Goal: Task Accomplishment & Management: Complete application form

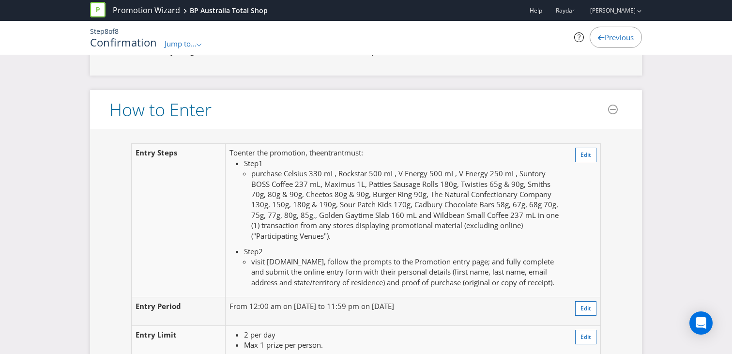
scroll to position [701, 0]
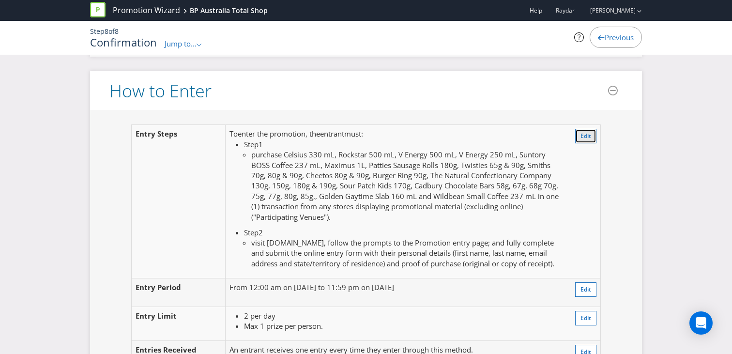
click at [585, 135] on span "Edit" at bounding box center [586, 136] width 11 height 8
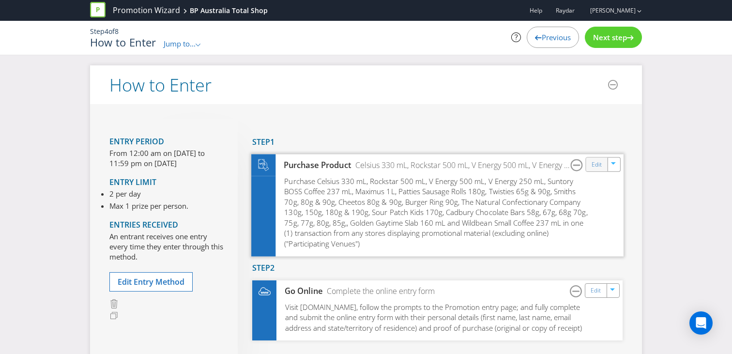
click at [590, 165] on div "Edit" at bounding box center [597, 164] width 22 height 14
click at [593, 163] on link "Edit" at bounding box center [597, 164] width 10 height 11
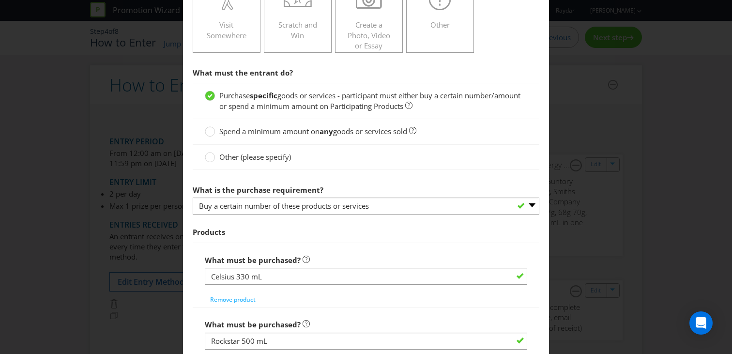
scroll to position [348, 0]
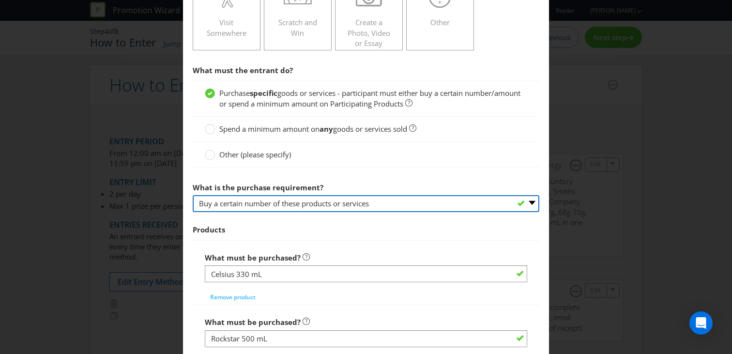
click at [322, 204] on select "-- Please select -- Buy a certain number of these products or services Spend a …" at bounding box center [366, 203] width 347 height 17
click at [193, 195] on select "-- Please select -- Buy a certain number of these products or services Spend a …" at bounding box center [366, 203] width 347 height 17
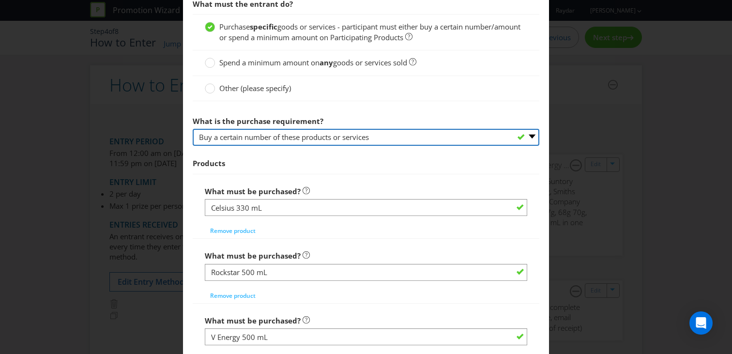
scroll to position [415, 0]
click at [534, 137] on select "-- Please select -- Buy a certain number of these products or services Spend a …" at bounding box center [366, 136] width 347 height 17
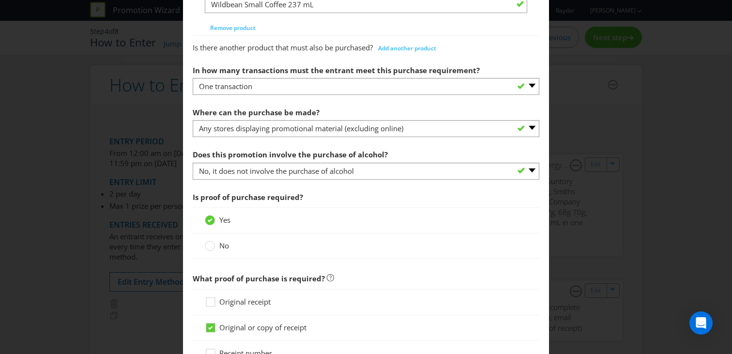
scroll to position [1597, 0]
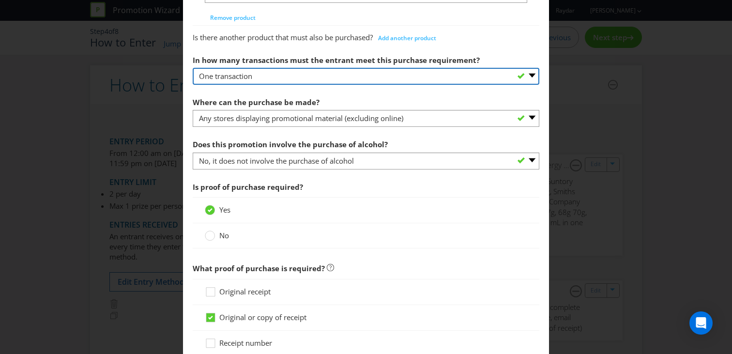
click at [531, 76] on select "-- Please select -- One transaction A specific number of transactions Any numbe…" at bounding box center [366, 76] width 347 height 17
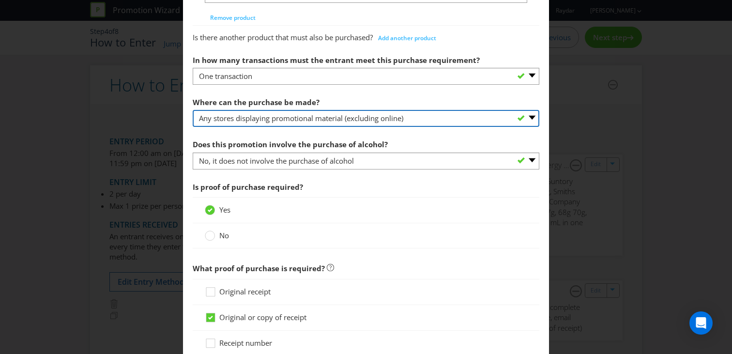
click at [509, 115] on select "-- Please select -- Any stores displaying promotional material (including onlin…" at bounding box center [366, 118] width 347 height 17
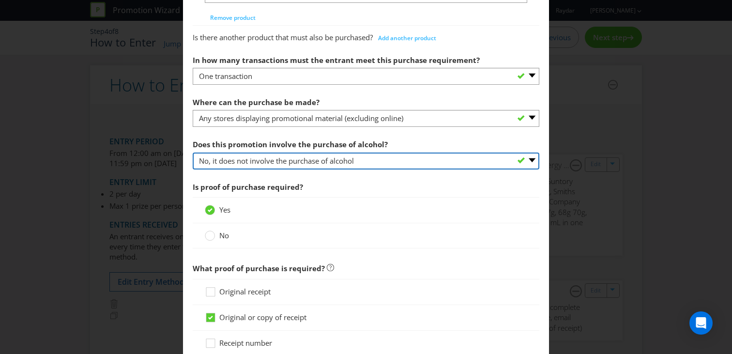
click at [470, 158] on select "-- Please select -- Yes, for on-premises consumption Yes, for off-premises cons…" at bounding box center [366, 161] width 347 height 17
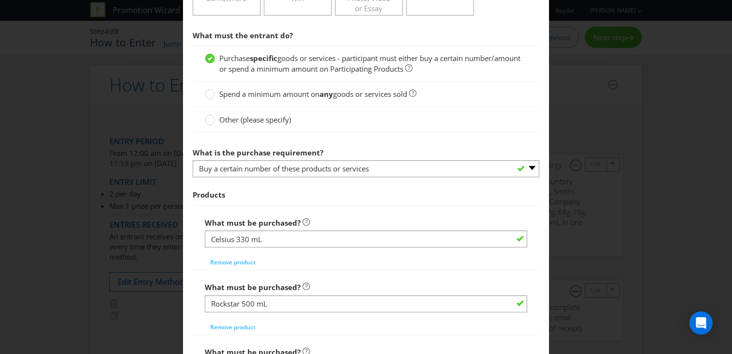
scroll to position [383, 0]
click at [579, 101] on div "How to Enter Did You Know IMI research shows that ease of participation is one …" at bounding box center [366, 177] width 732 height 354
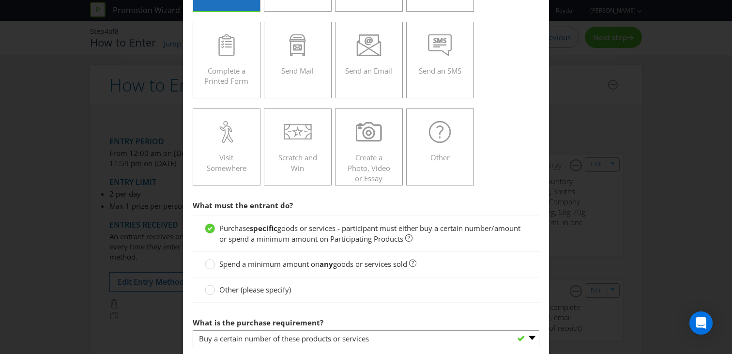
scroll to position [0, 0]
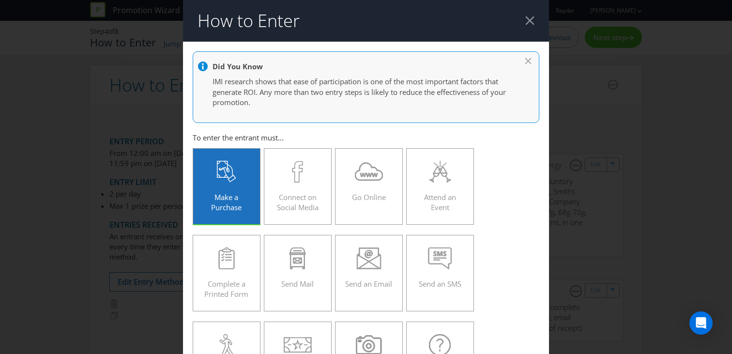
click at [530, 23] on div at bounding box center [529, 20] width 9 height 9
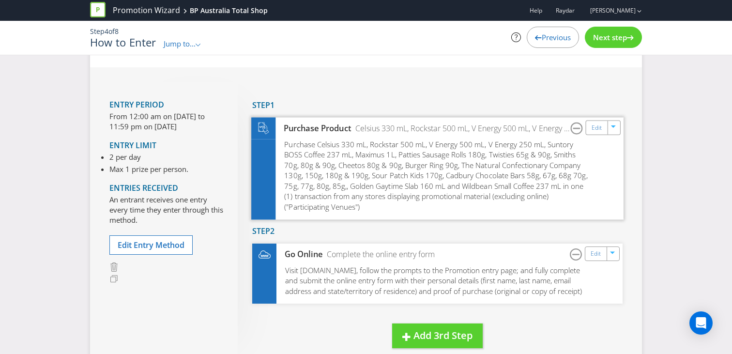
scroll to position [36, 0]
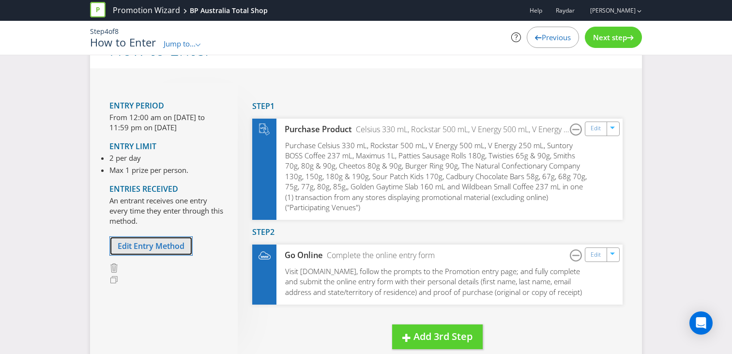
click at [165, 251] on button "Edit Entry Method" at bounding box center [150, 246] width 83 height 20
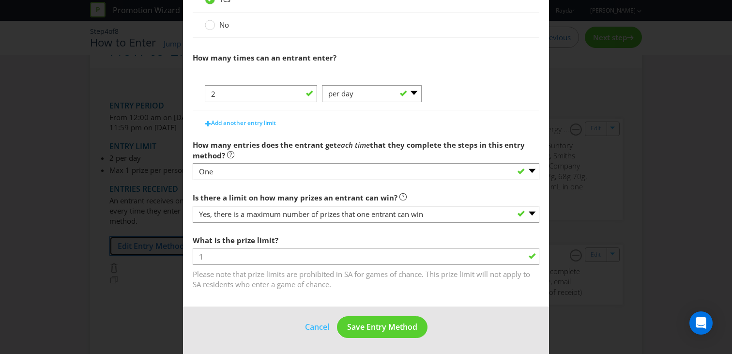
scroll to position [380, 0]
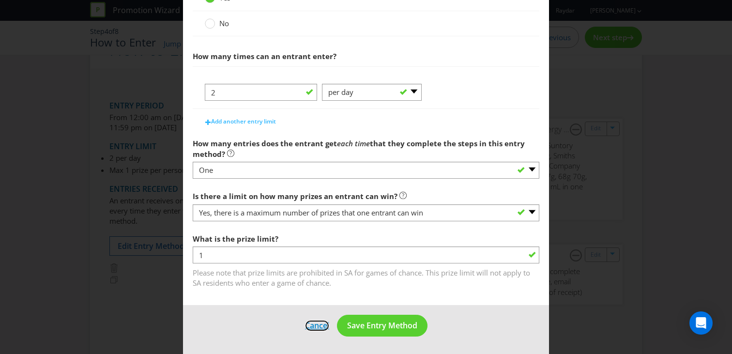
click at [317, 328] on button "Cancel" at bounding box center [317, 326] width 25 height 12
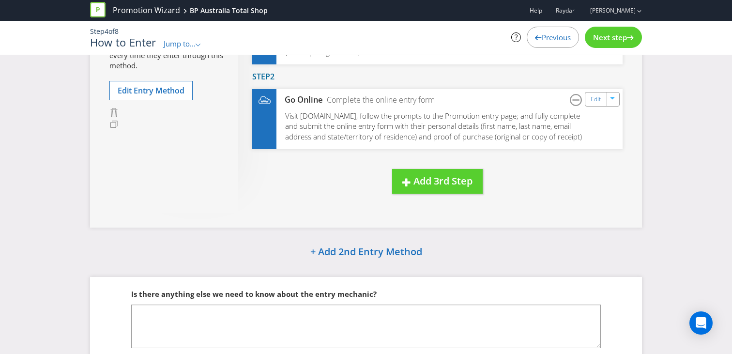
scroll to position [196, 0]
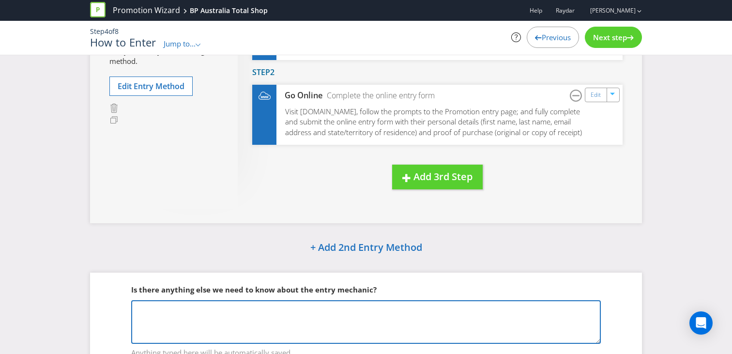
click at [218, 307] on textarea at bounding box center [366, 322] width 470 height 44
type textarea "Entrants must buy 2 of the participating products in a single transaction"
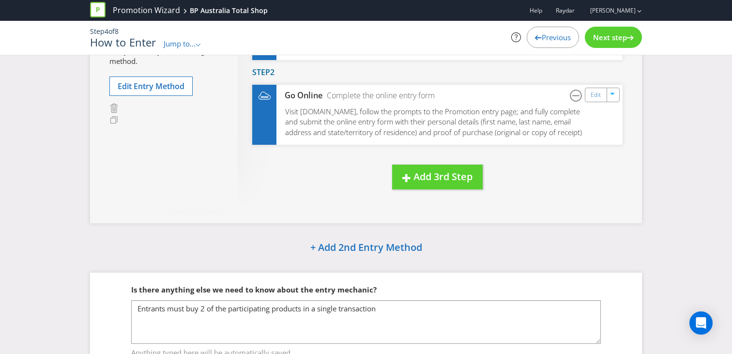
click at [245, 274] on fieldset "Is there anything else we need to know about the entry mechanic? Entrants must …" at bounding box center [365, 315] width 513 height 100
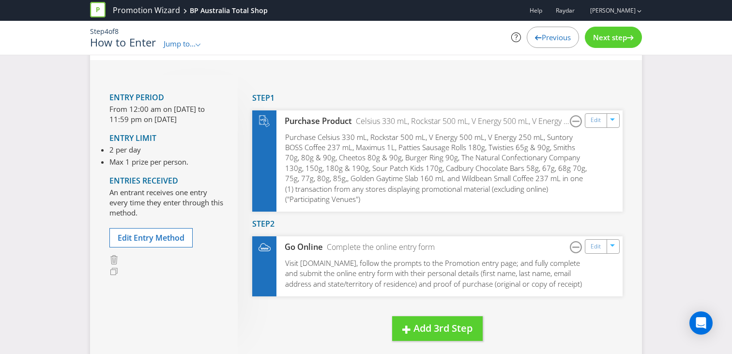
scroll to position [0, 0]
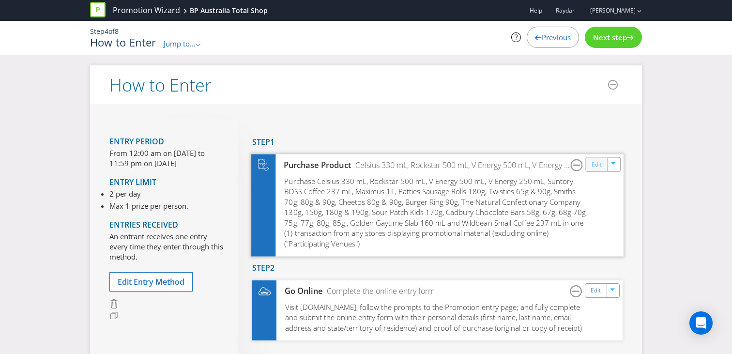
click at [592, 166] on link "Edit" at bounding box center [597, 164] width 10 height 11
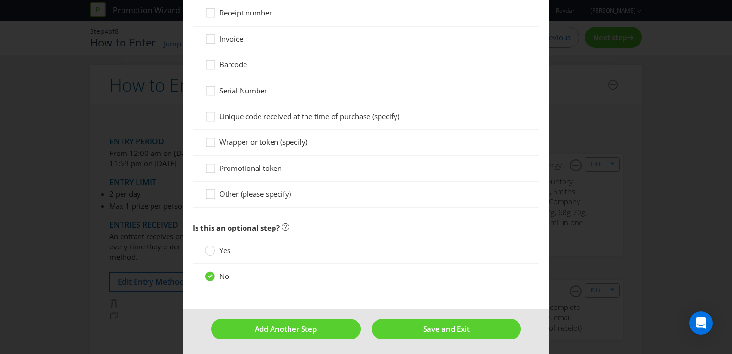
scroll to position [1930, 0]
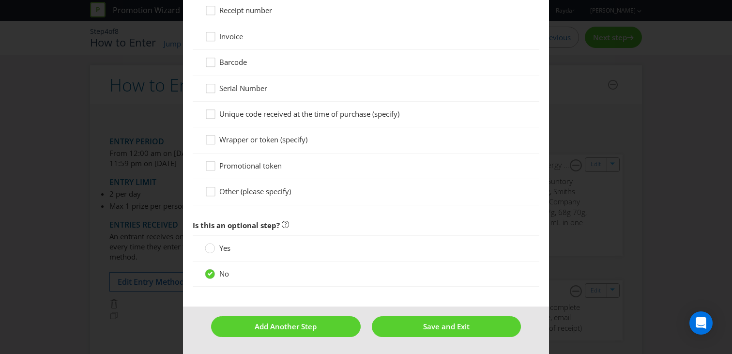
click at [80, 269] on div "How to Enter Did You Know IMI research shows that ease of participation is one …" at bounding box center [366, 177] width 732 height 354
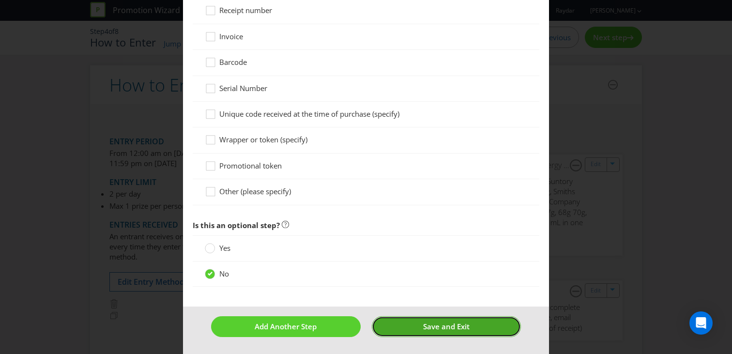
click at [420, 327] on button "Save and Exit" at bounding box center [447, 326] width 150 height 21
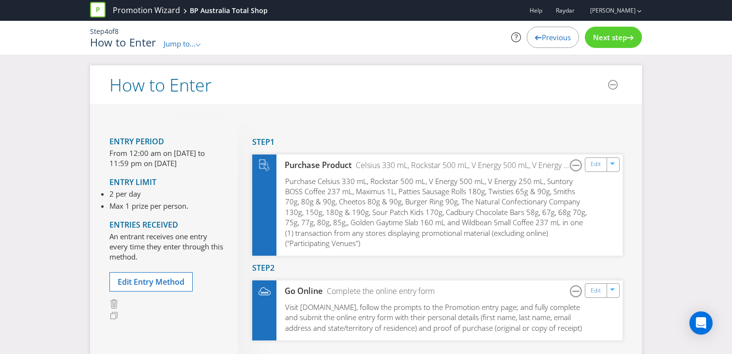
click at [615, 40] on span "Next step" at bounding box center [610, 37] width 34 height 10
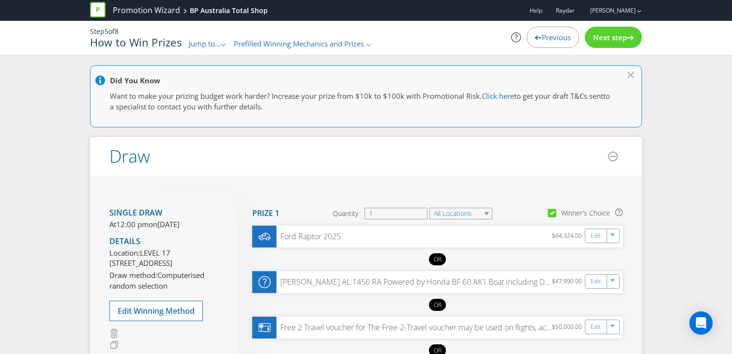
click at [615, 40] on span "Next step" at bounding box center [610, 37] width 34 height 10
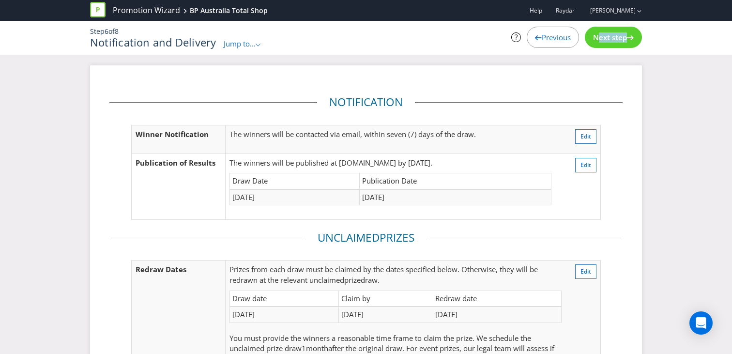
click at [615, 40] on span "Next step" at bounding box center [610, 37] width 34 height 10
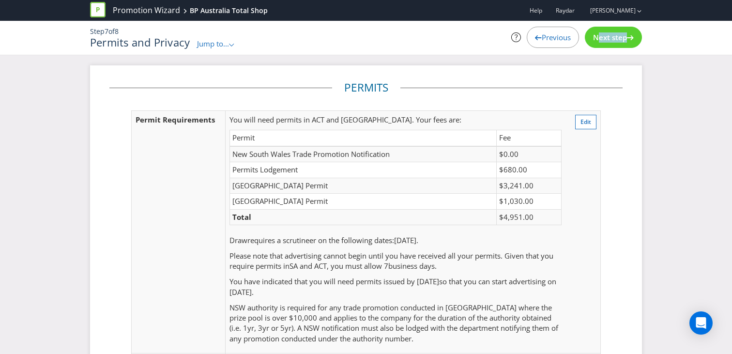
click at [615, 40] on span "Next step" at bounding box center [610, 37] width 34 height 10
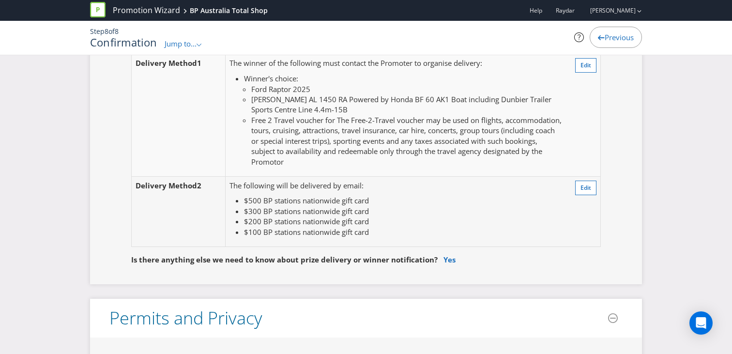
scroll to position [2087, 0]
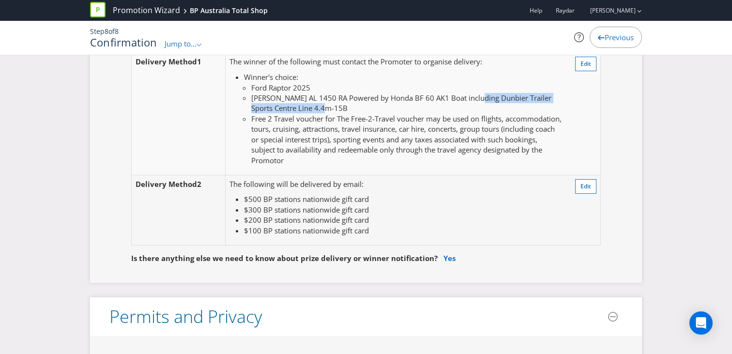
drag, startPoint x: 474, startPoint y: 108, endPoint x: 471, endPoint y: 123, distance: 14.7
click at [471, 114] on li "[PERSON_NAME] AL 1450 RA Powered by Honda BF 60 AK1 Boat including Dunbier Trai…" at bounding box center [406, 103] width 310 height 21
copy li "Dunbier Trailer Sports Centre Line 4.4m-15B"
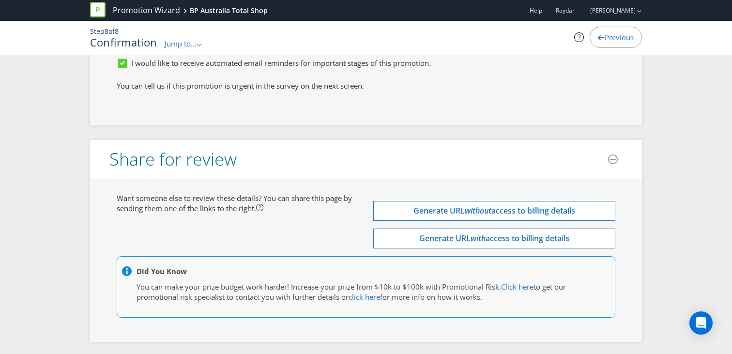
scroll to position [3918, 0]
